Goal: Check status: Check status

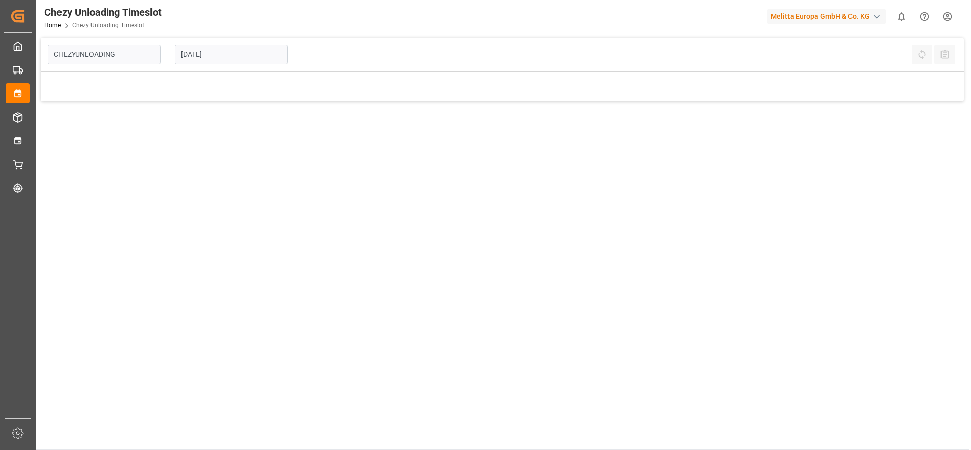
type input "Chezy Unloading"
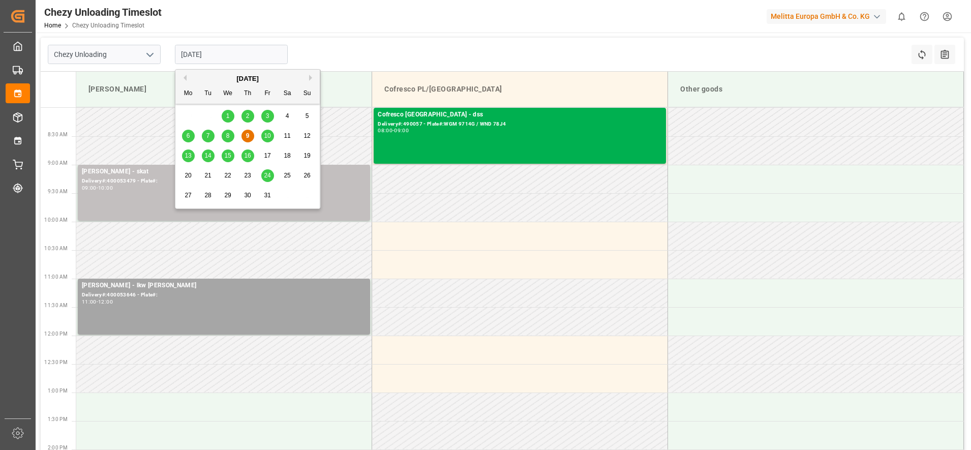
click at [193, 55] on input "[DATE]" at bounding box center [231, 54] width 113 height 19
click at [228, 135] on span "8" at bounding box center [228, 135] width 4 height 7
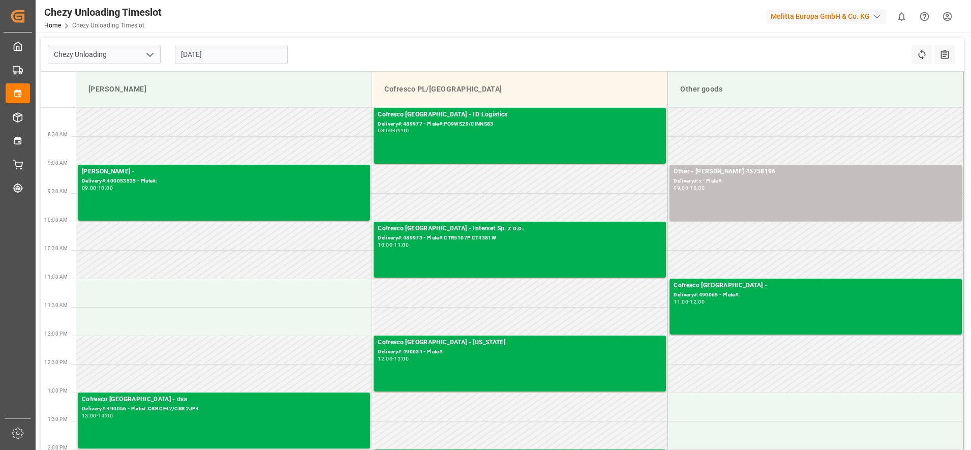
click at [241, 53] on input "[DATE]" at bounding box center [231, 54] width 113 height 19
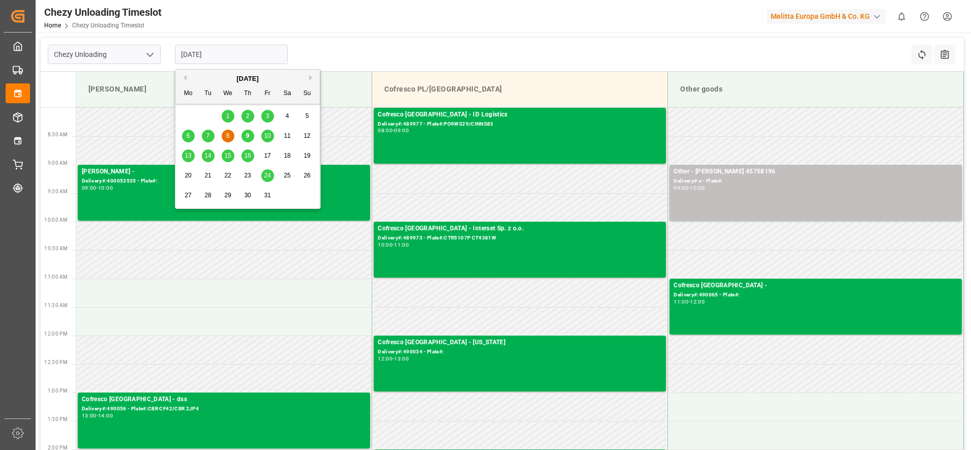
click at [212, 133] on div "7" at bounding box center [208, 136] width 13 height 12
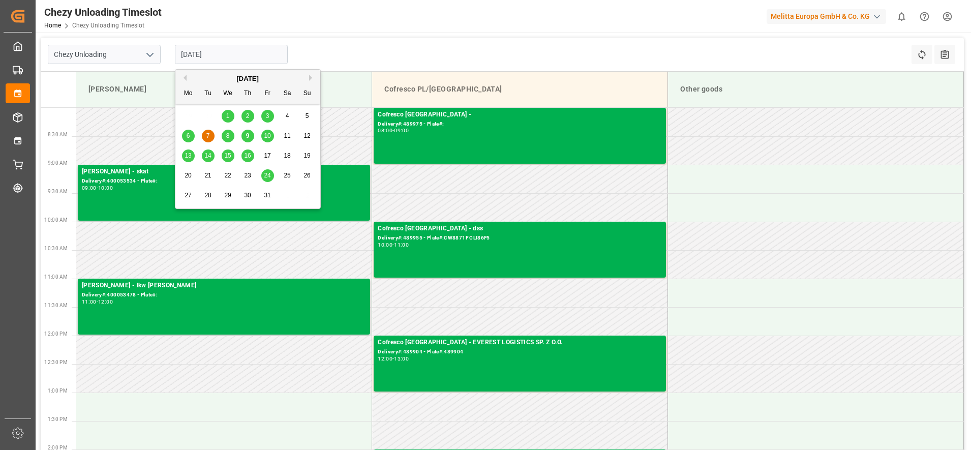
click at [199, 53] on input "[DATE]" at bounding box center [231, 54] width 113 height 19
click at [186, 132] on div "6" at bounding box center [188, 136] width 13 height 12
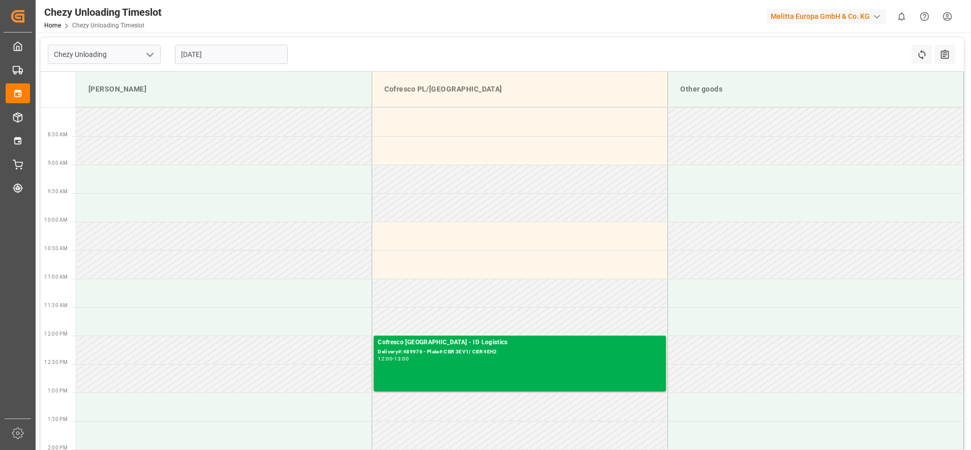
click at [260, 59] on input "[DATE]" at bounding box center [231, 54] width 113 height 19
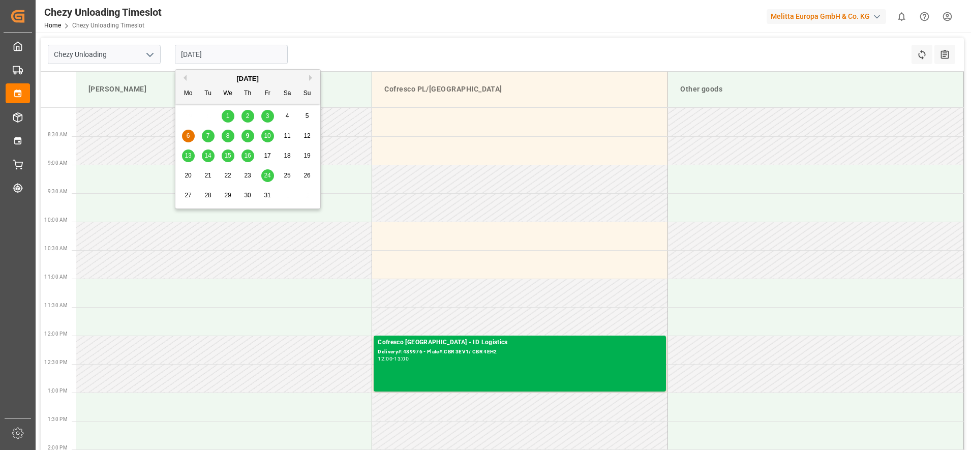
click at [250, 135] on div "9" at bounding box center [248, 136] width 13 height 12
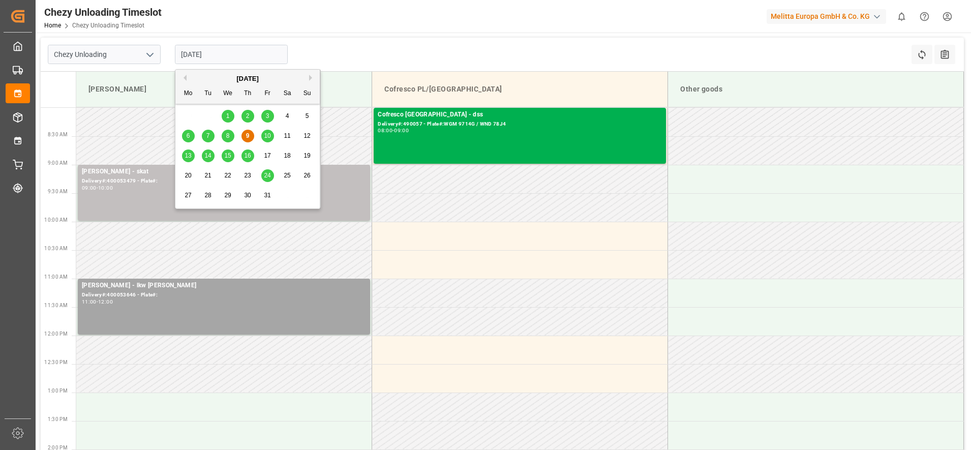
click at [219, 51] on input "[DATE]" at bounding box center [231, 54] width 113 height 19
click at [269, 137] on span "10" at bounding box center [267, 135] width 7 height 7
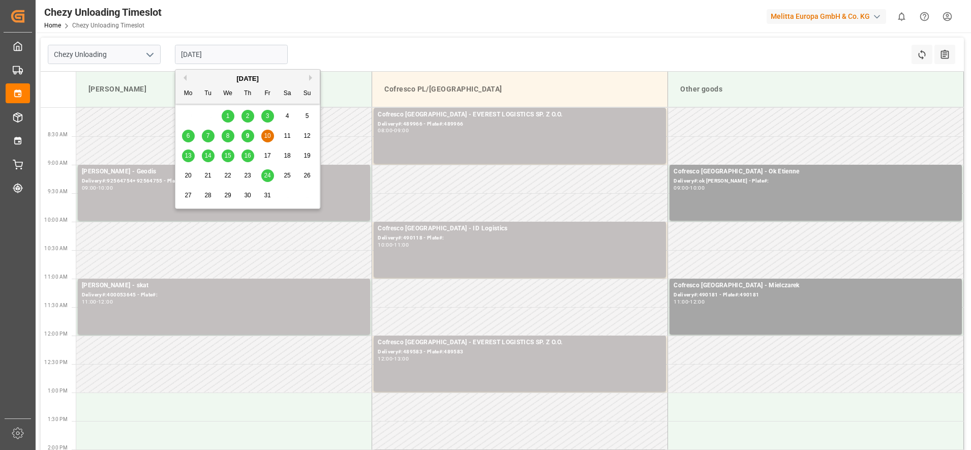
click at [235, 50] on input "[DATE]" at bounding box center [231, 54] width 113 height 19
click at [189, 150] on div "13" at bounding box center [188, 156] width 13 height 13
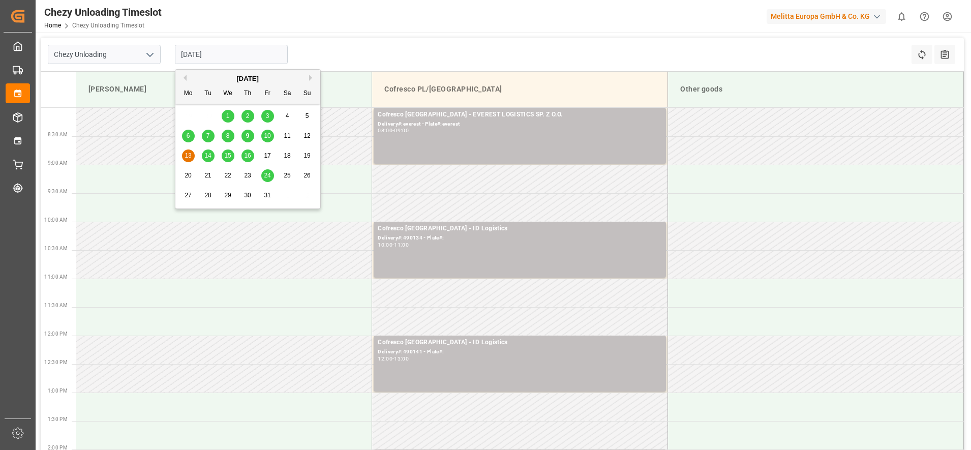
click at [224, 59] on input "[DATE]" at bounding box center [231, 54] width 113 height 19
click at [209, 160] on div "14" at bounding box center [208, 156] width 13 height 12
type input "[DATE]"
